Goal: Transaction & Acquisition: Purchase product/service

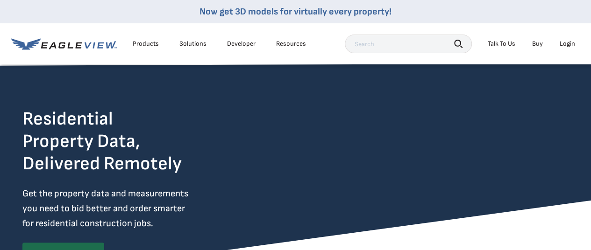
click at [565, 44] on div "Login" at bounding box center [567, 44] width 15 height 8
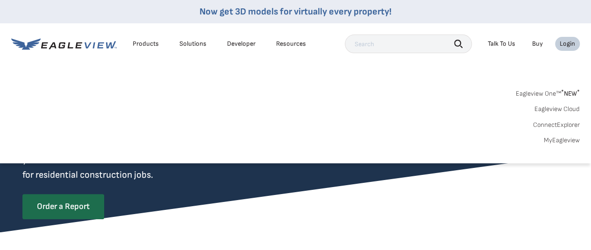
scroll to position [47, 0]
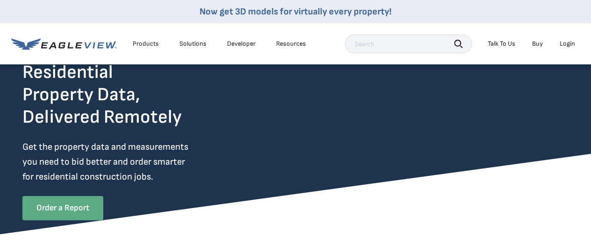
click at [54, 203] on link "Order a Report" at bounding box center [62, 208] width 81 height 24
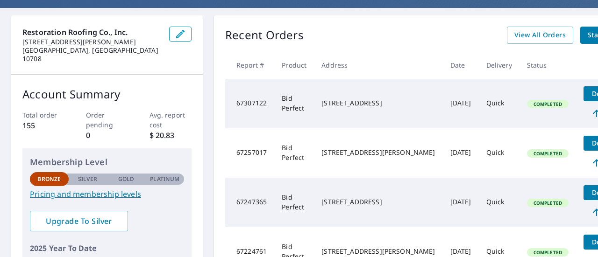
scroll to position [93, 0]
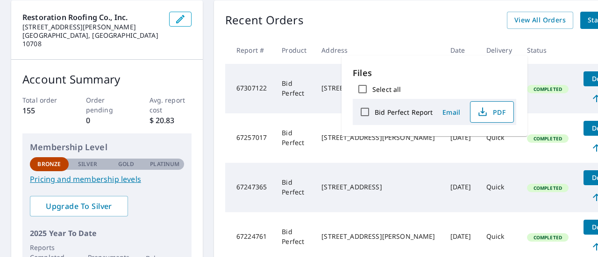
click at [477, 113] on icon "button" at bounding box center [482, 112] width 11 height 11
click at [83, 174] on link "Pricing and membership levels" at bounding box center [107, 179] width 154 height 11
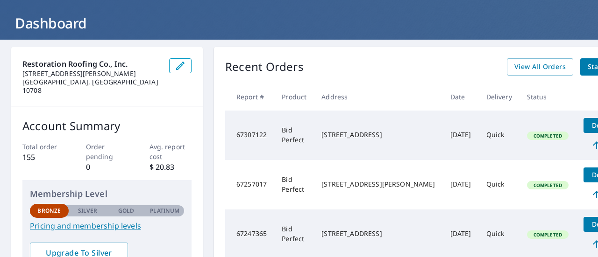
scroll to position [0, 0]
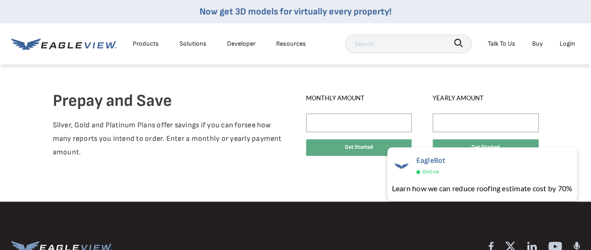
scroll to position [561, 0]
